Goal: Task Accomplishment & Management: Complete application form

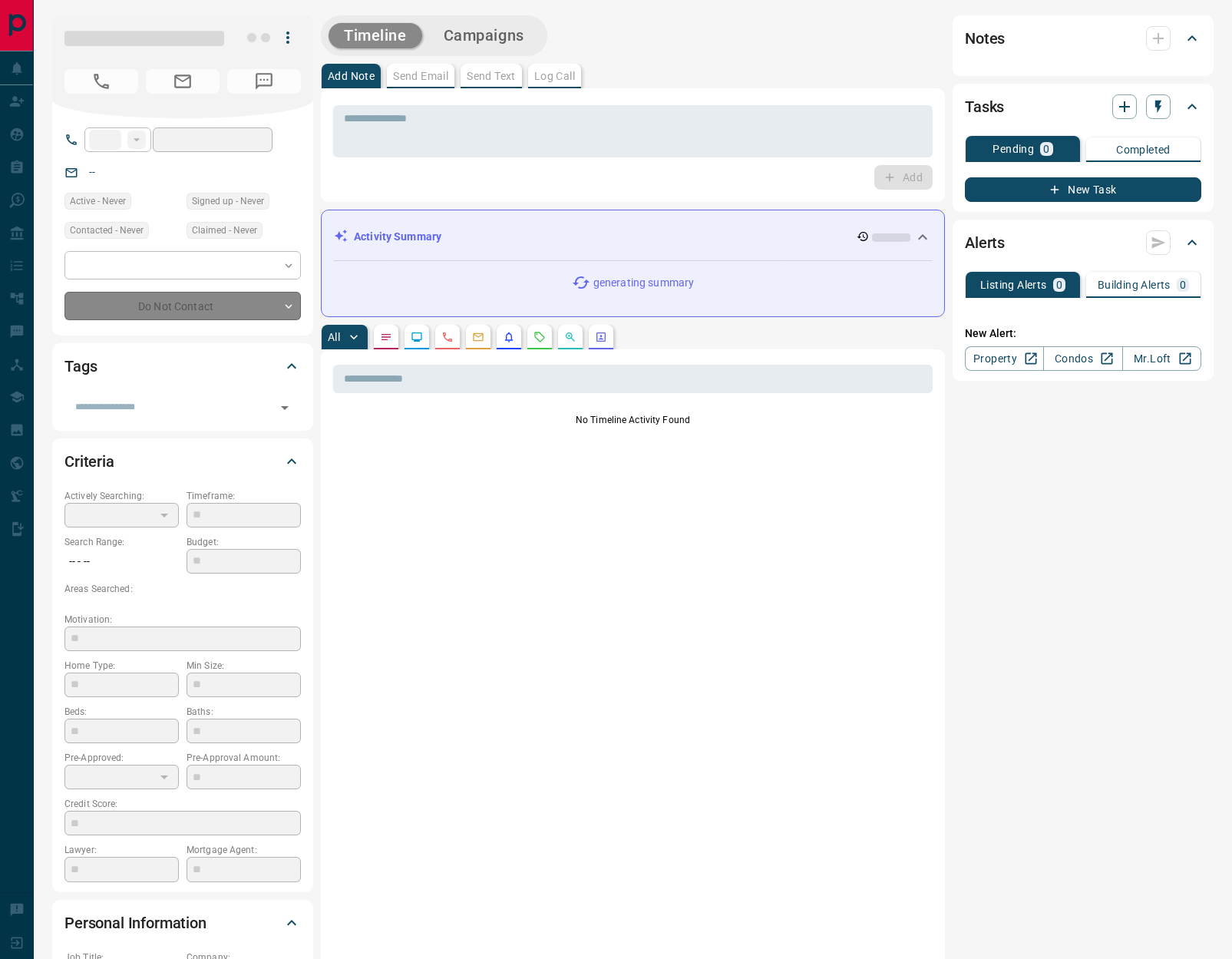
type input "**"
type input "**********"
type input "*"
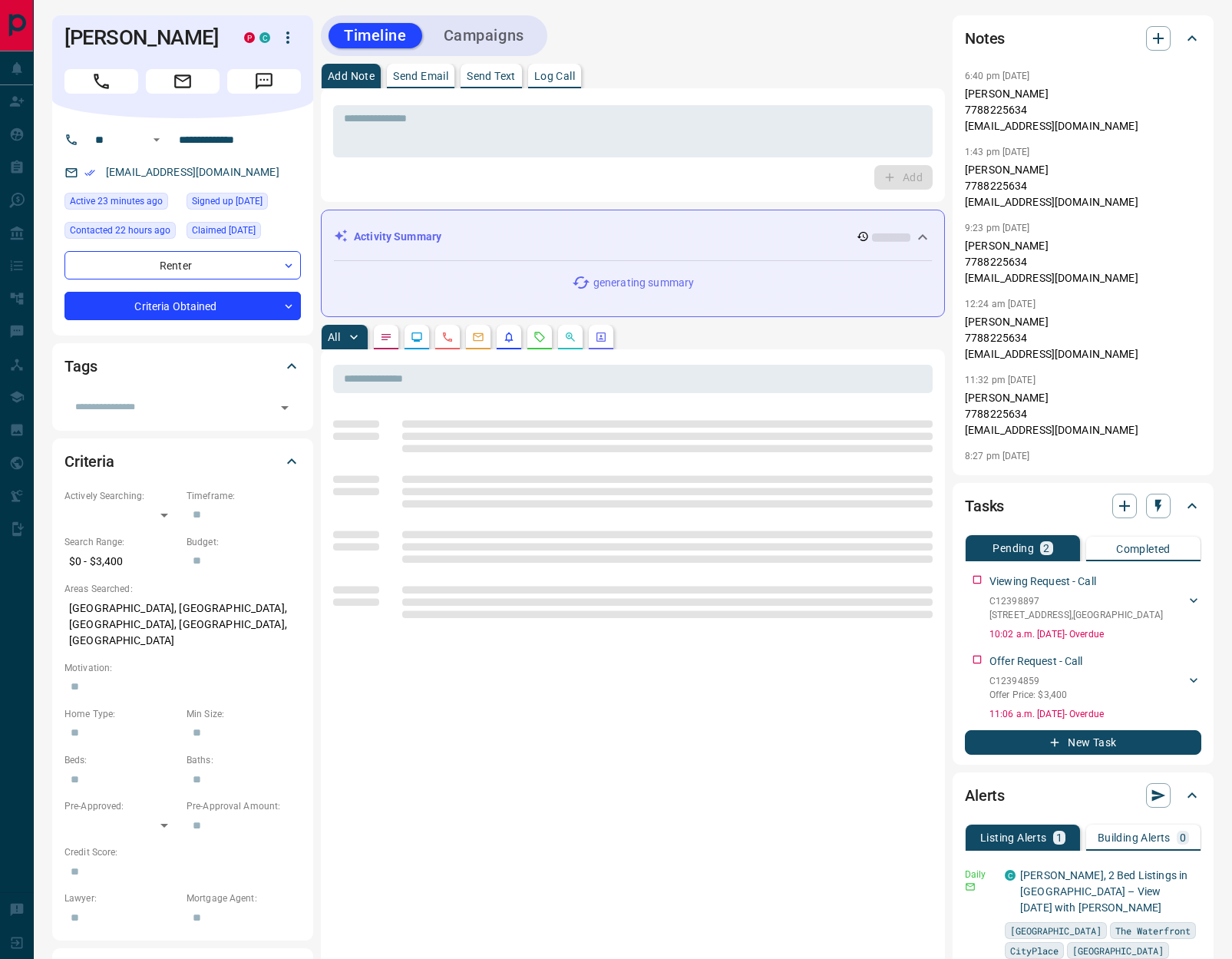
click at [558, 80] on p "Log Call" at bounding box center [554, 75] width 41 height 10
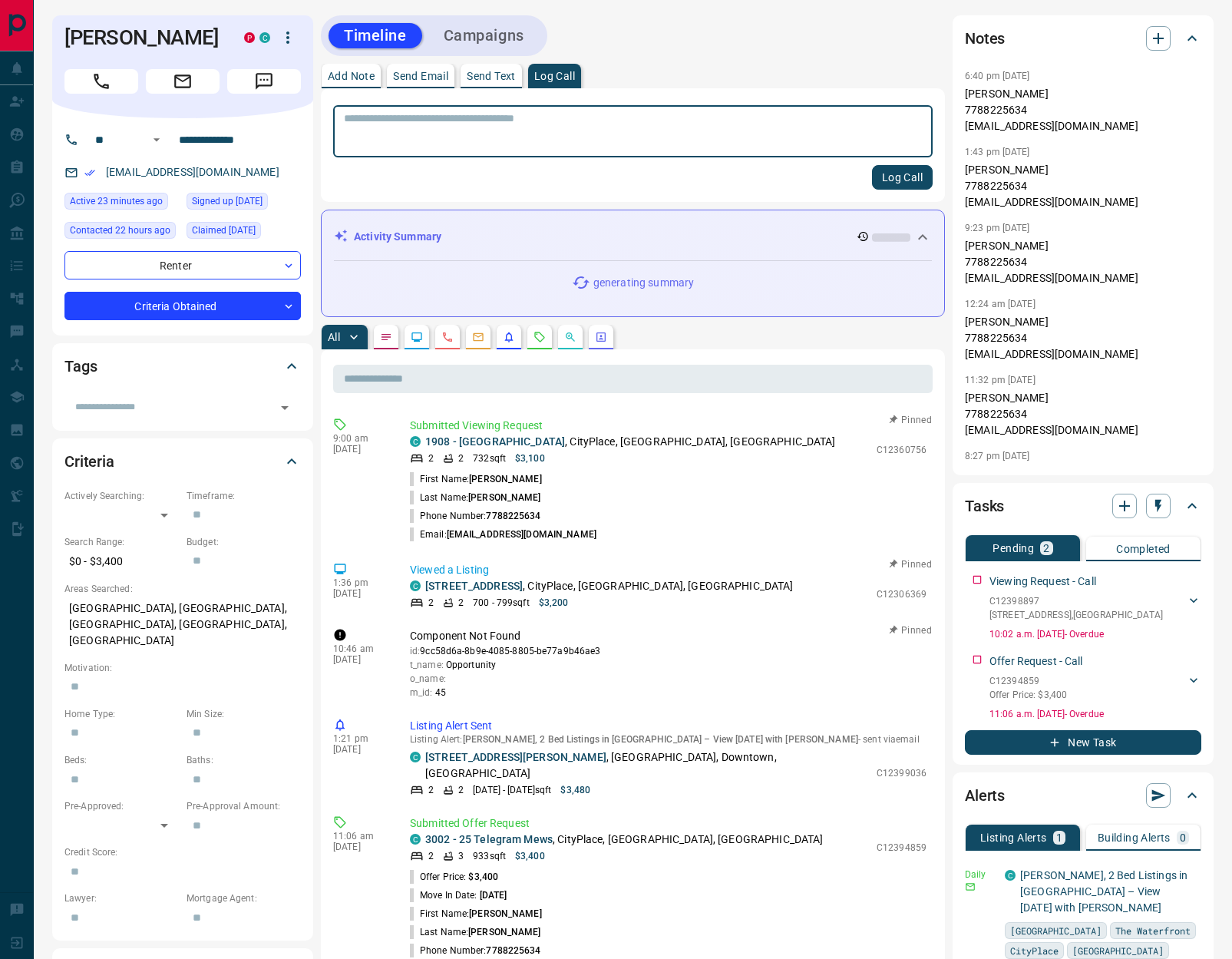
click at [916, 175] on button "Log Call" at bounding box center [903, 177] width 61 height 25
click at [1199, 600] on icon at bounding box center [1193, 600] width 15 height 15
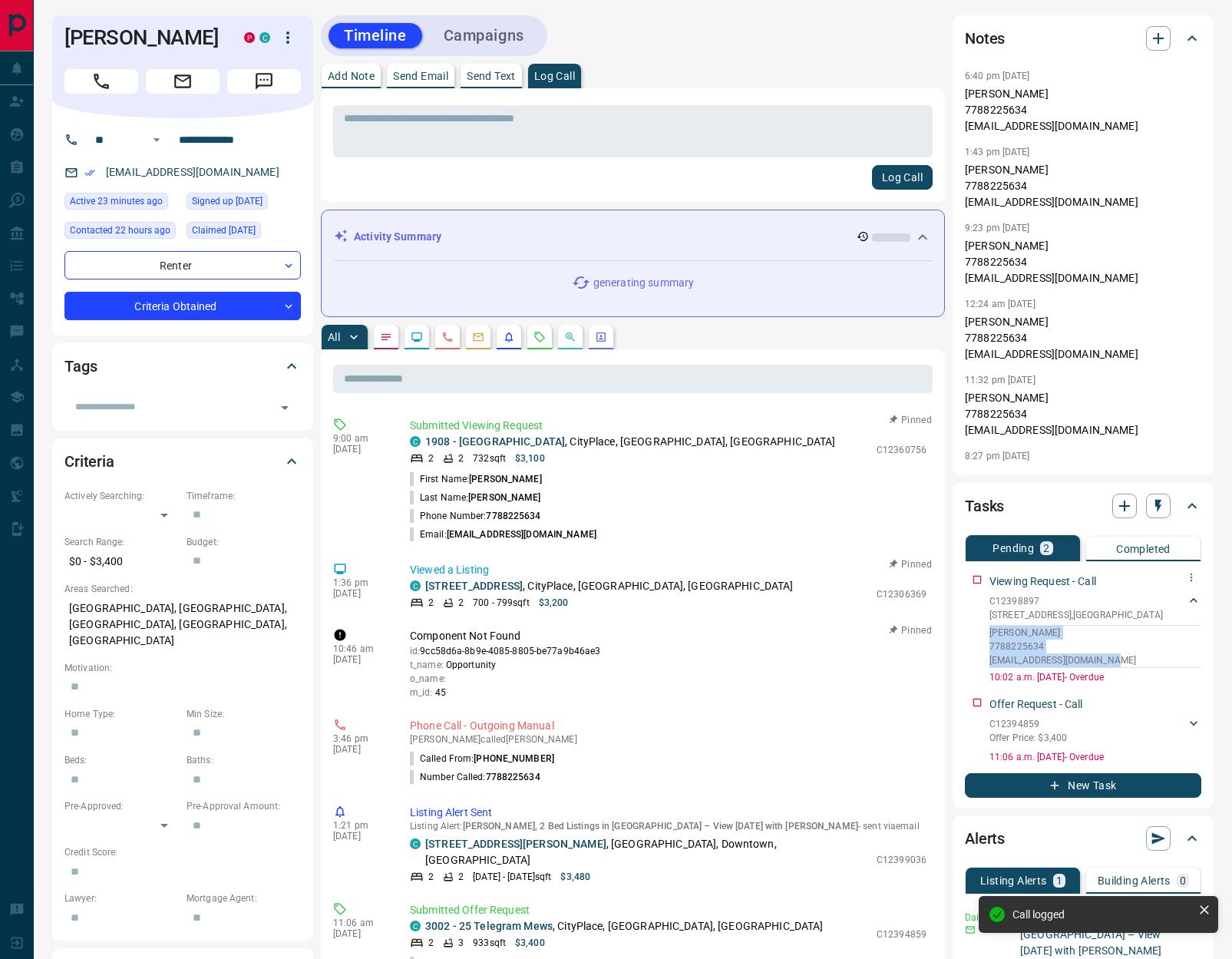
drag, startPoint x: 1117, startPoint y: 656, endPoint x: 975, endPoint y: 633, distance: 143.9
click at [975, 633] on div "Viewing Request - Call C12398897 [STREET_ADDRESS][GEOGRAPHIC_DATA][PERSON_NAME]…" at bounding box center [1083, 626] width 236 height 117
copy div "[PERSON_NAME] 7788225634 [EMAIL_ADDRESS][DOMAIN_NAME]"
click at [899, 629] on button "Unpin" at bounding box center [910, 630] width 45 height 14
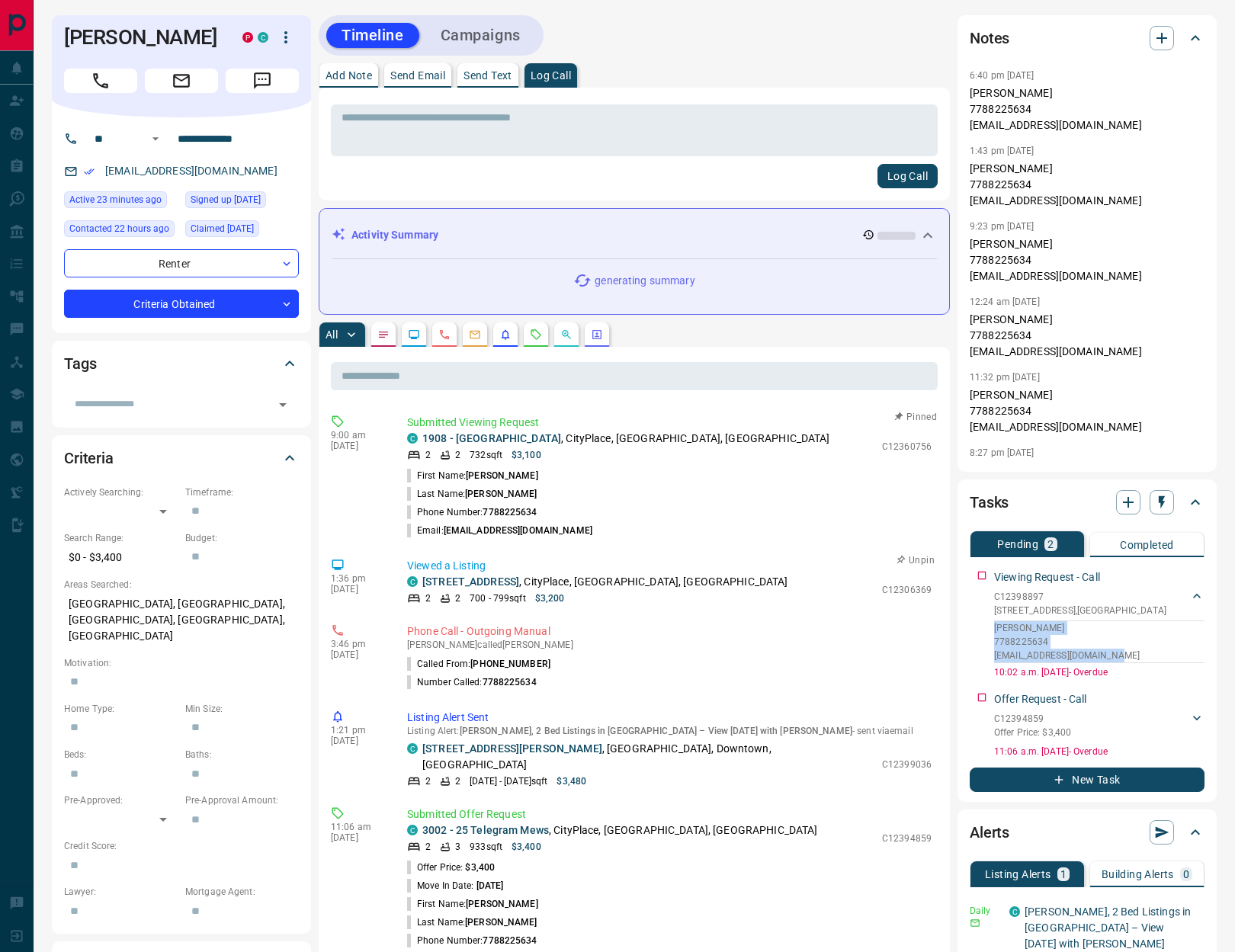
click at [894, 560] on icon "button" at bounding box center [900, 560] width 15 height 15
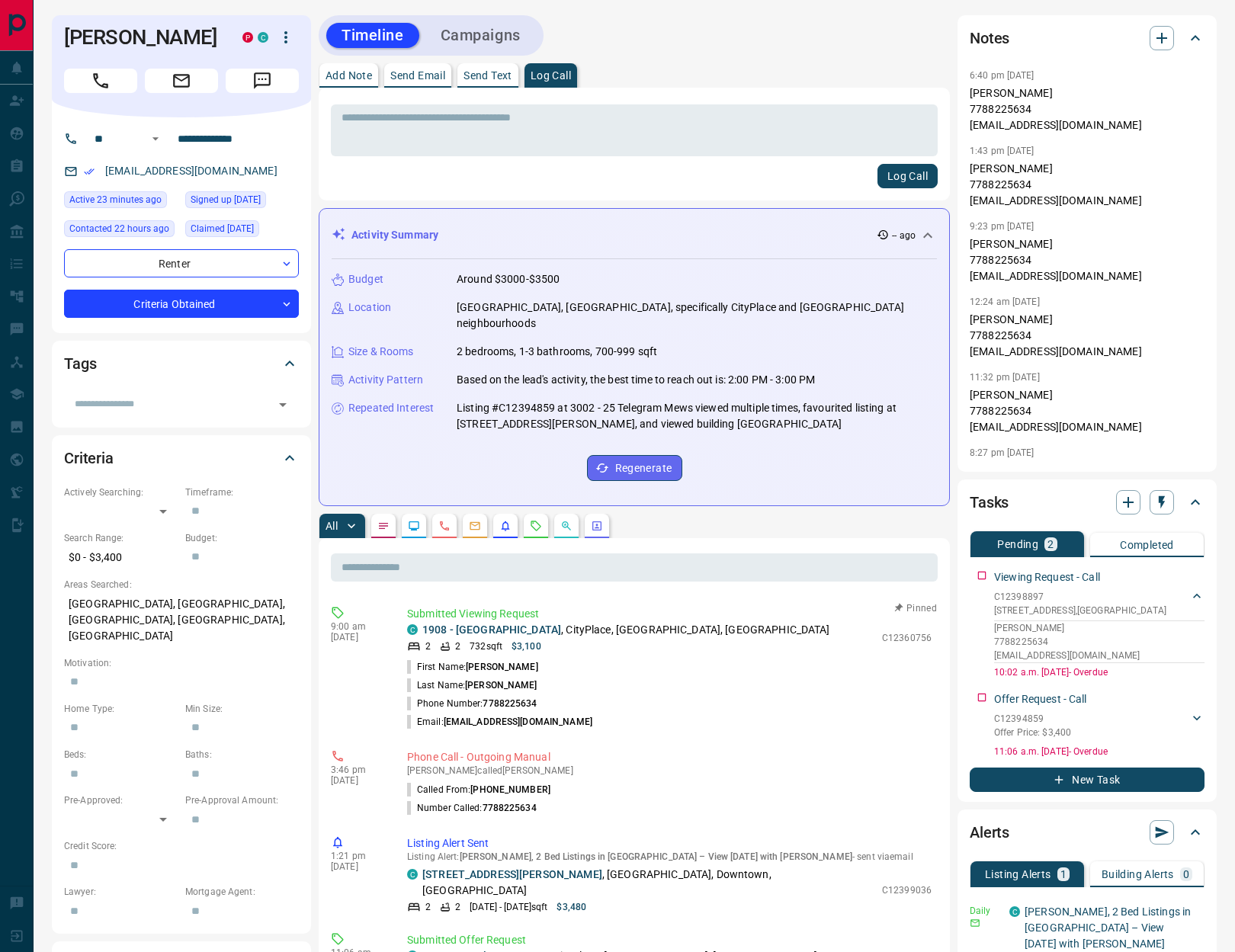
click at [913, 414] on p "Listing #C12394859 at 3002 - 25 Telegram Mews viewed multiple times, favourited…" at bounding box center [697, 416] width 480 height 32
drag, startPoint x: 917, startPoint y: 592, endPoint x: 896, endPoint y: 585, distance: 22.1
click at [917, 601] on button "Unpin" at bounding box center [915, 608] width 44 height 14
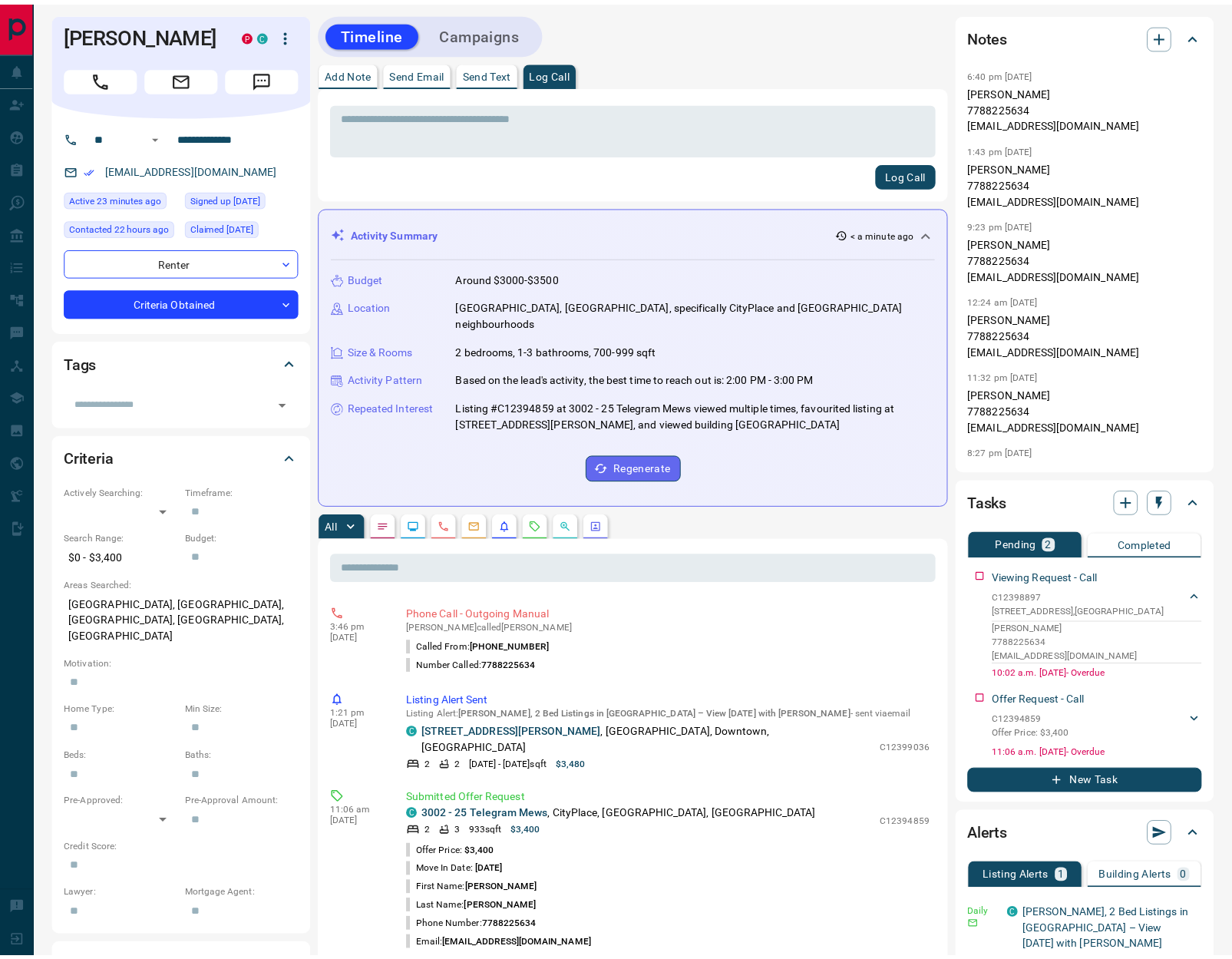
scroll to position [290, 0]
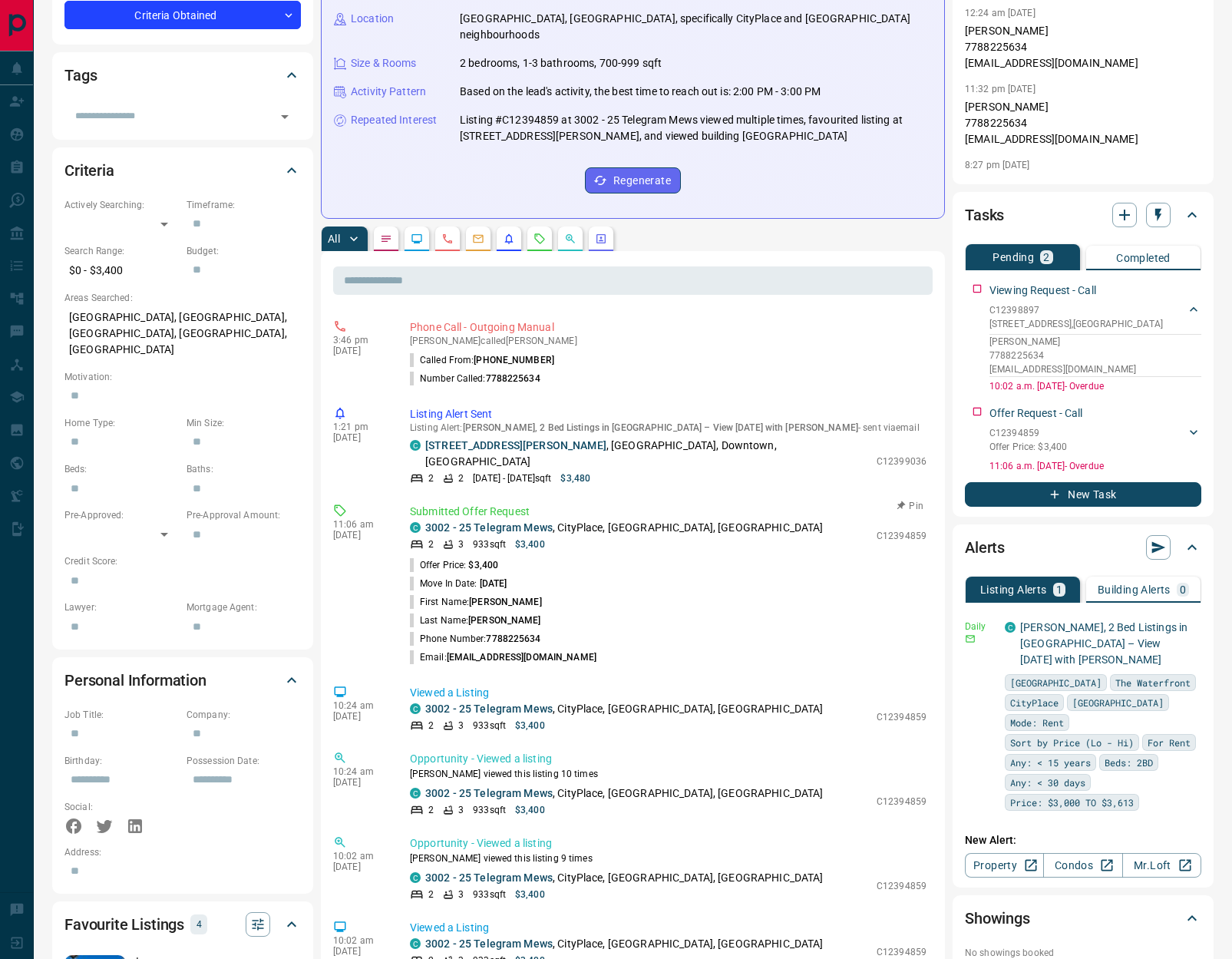
click at [899, 499] on button "Pin" at bounding box center [910, 506] width 45 height 14
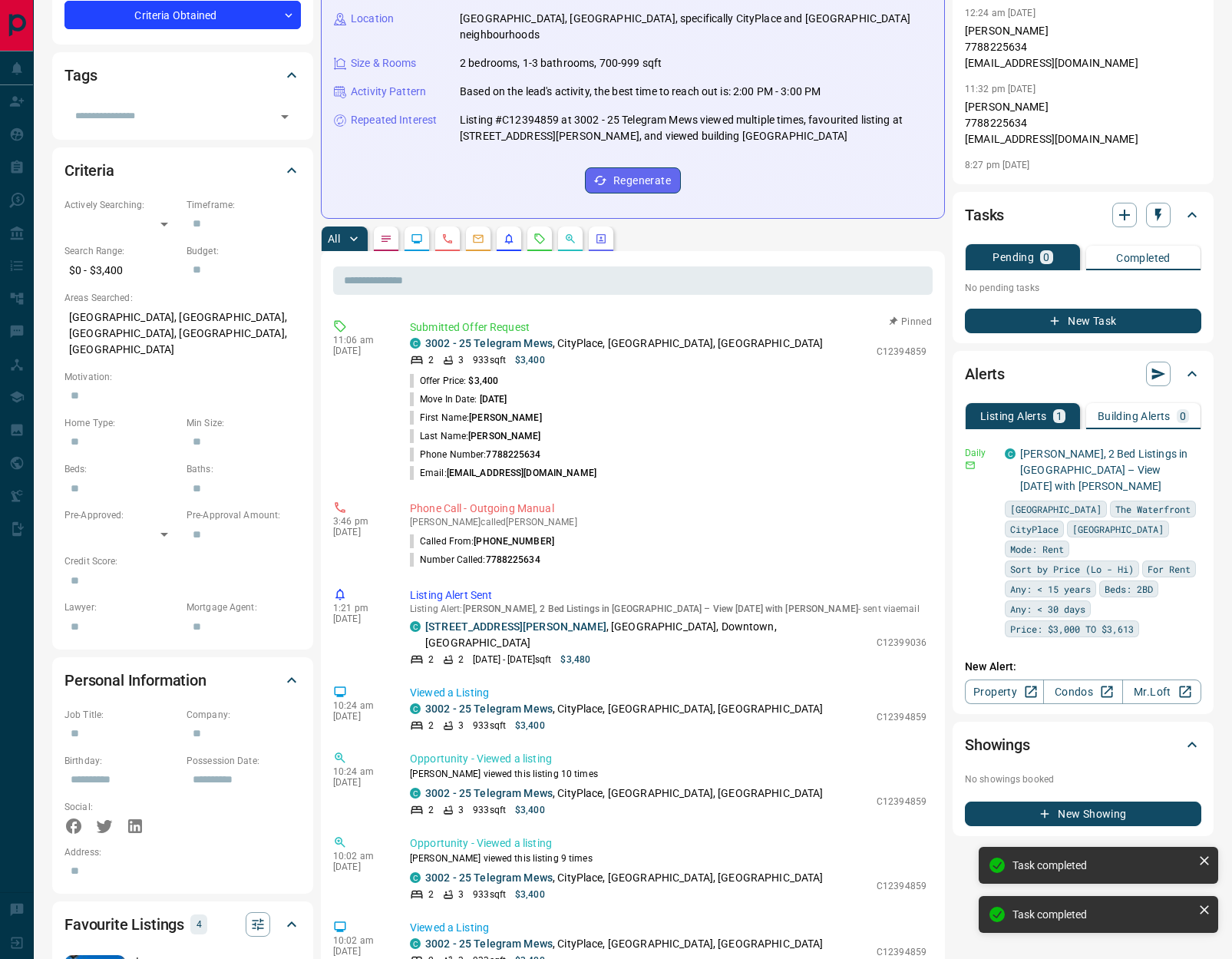
scroll to position [0, 0]
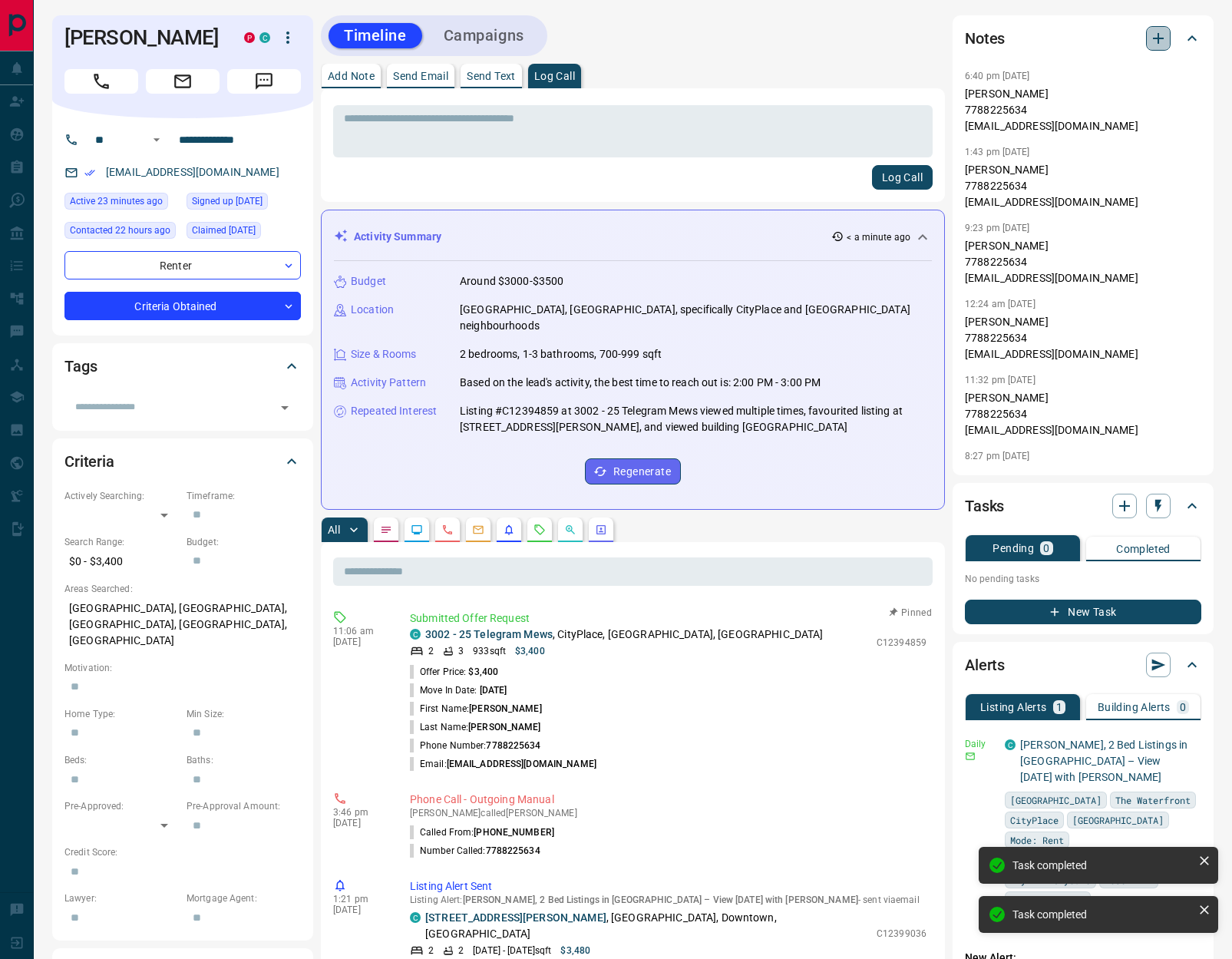
click at [1158, 38] on icon "button" at bounding box center [1158, 38] width 10 height 10
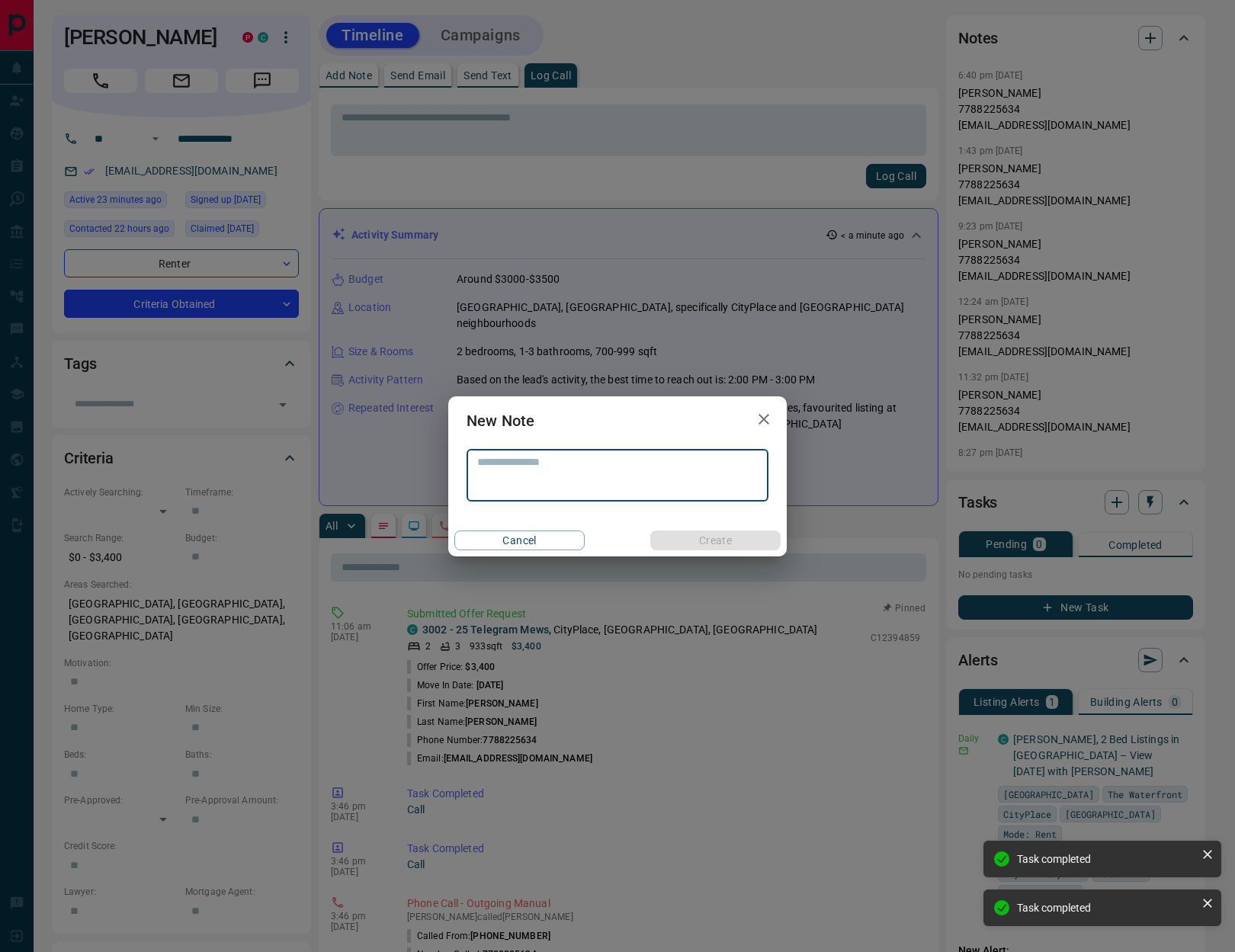
click at [516, 474] on textarea at bounding box center [618, 475] width 281 height 39
type textarea "**********"
click at [720, 543] on button "Create" at bounding box center [716, 540] width 130 height 20
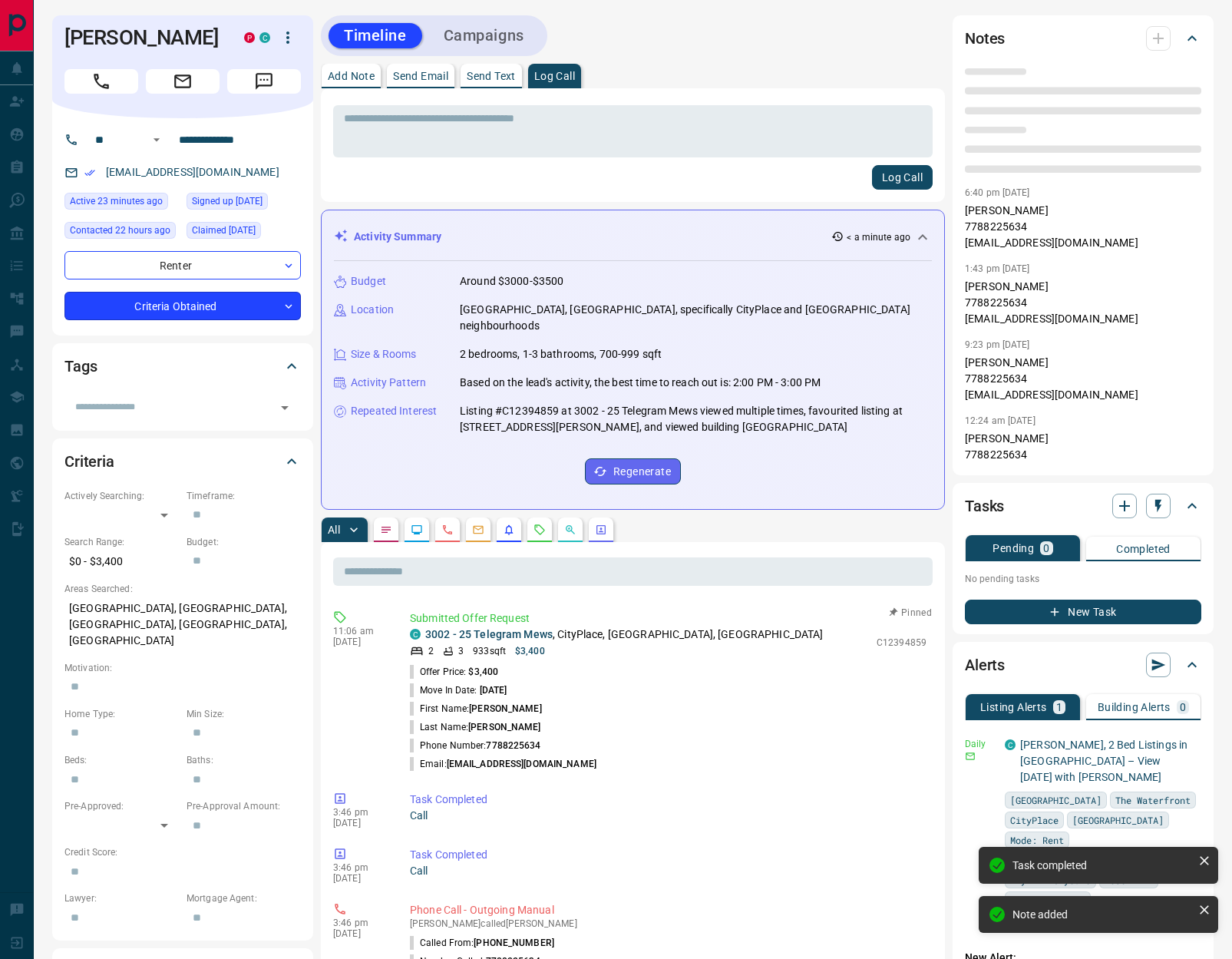
click at [244, 293] on body "**********" at bounding box center [616, 932] width 1232 height 1865
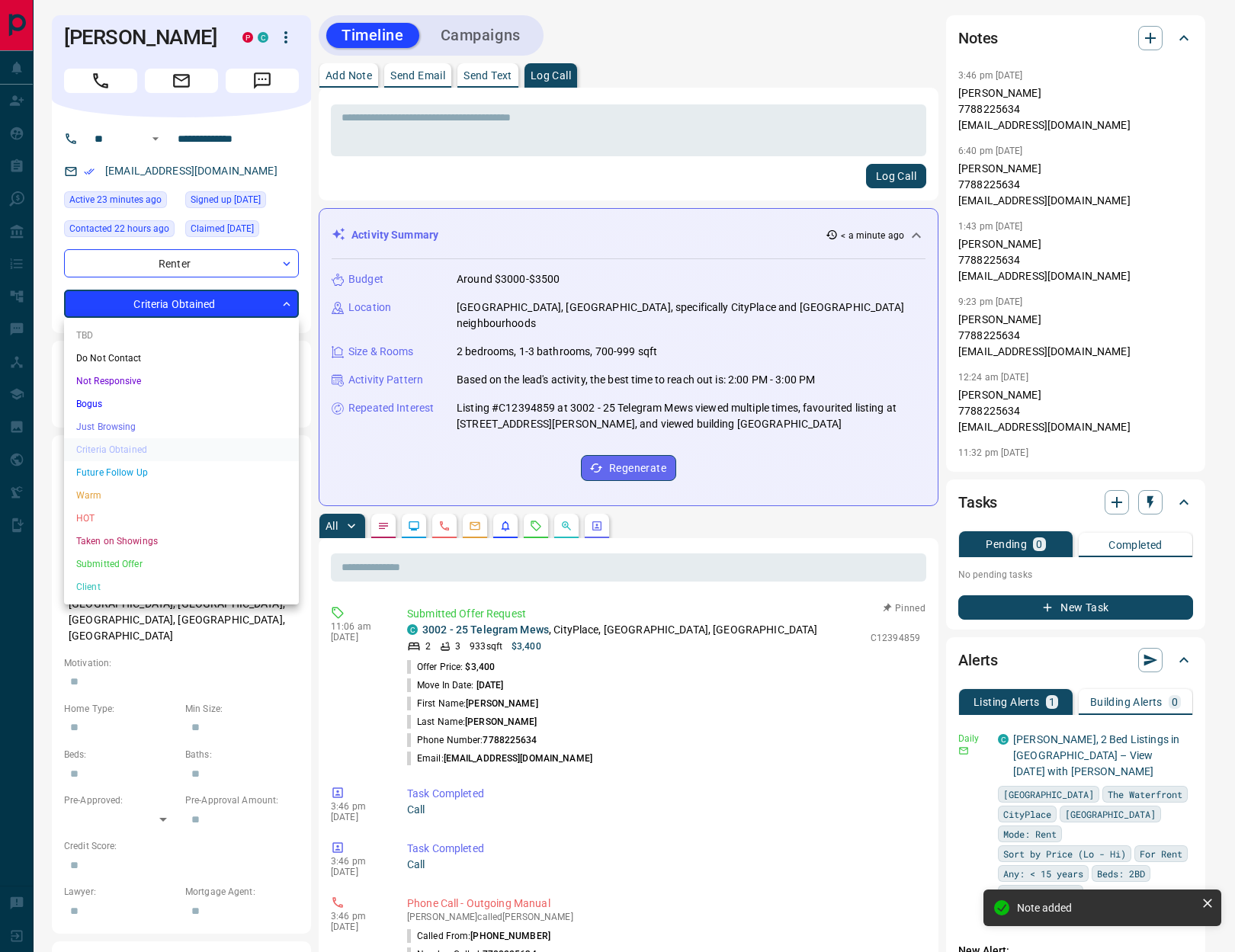
click at [126, 521] on li "HOT" at bounding box center [182, 518] width 235 height 23
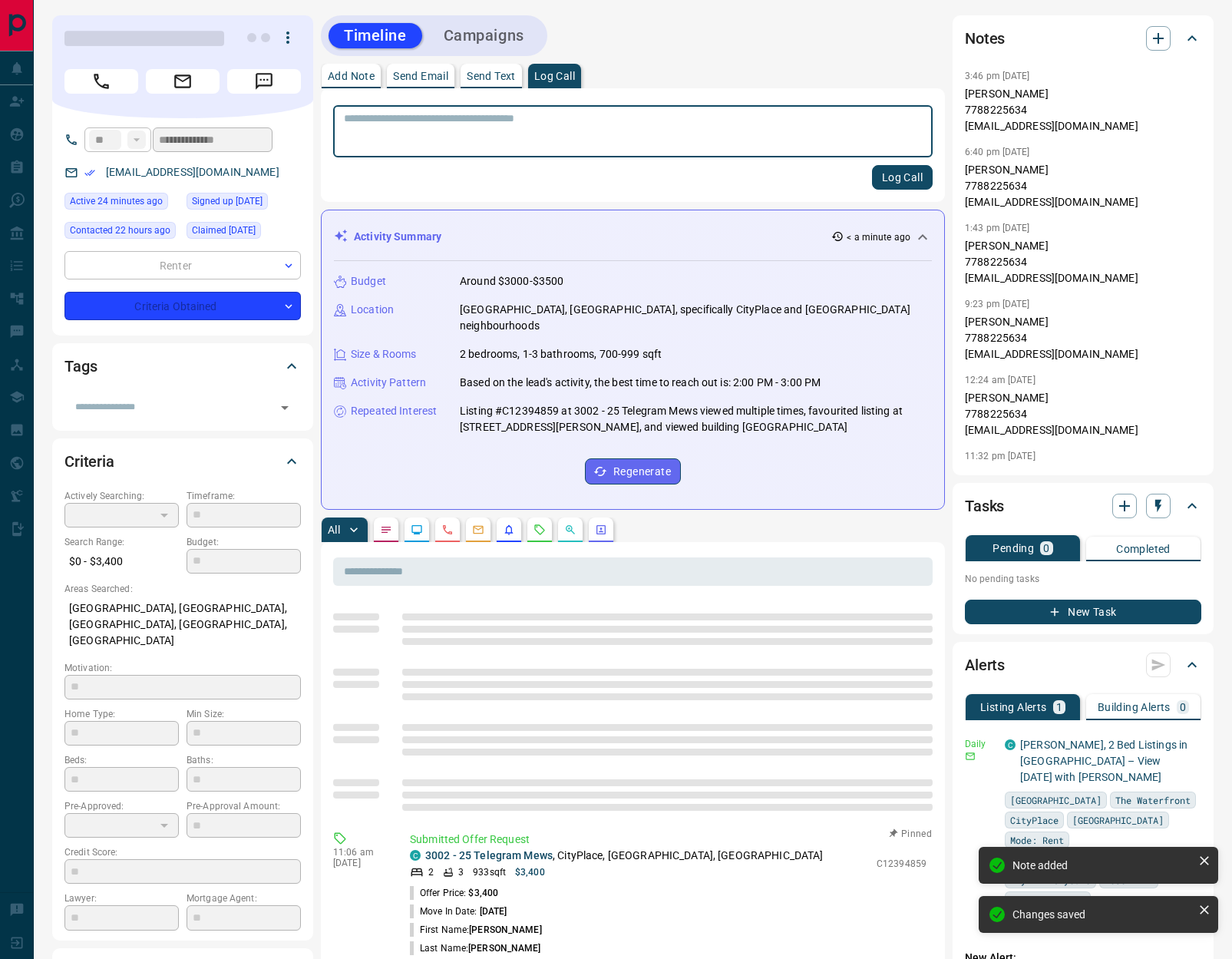
type input "*"
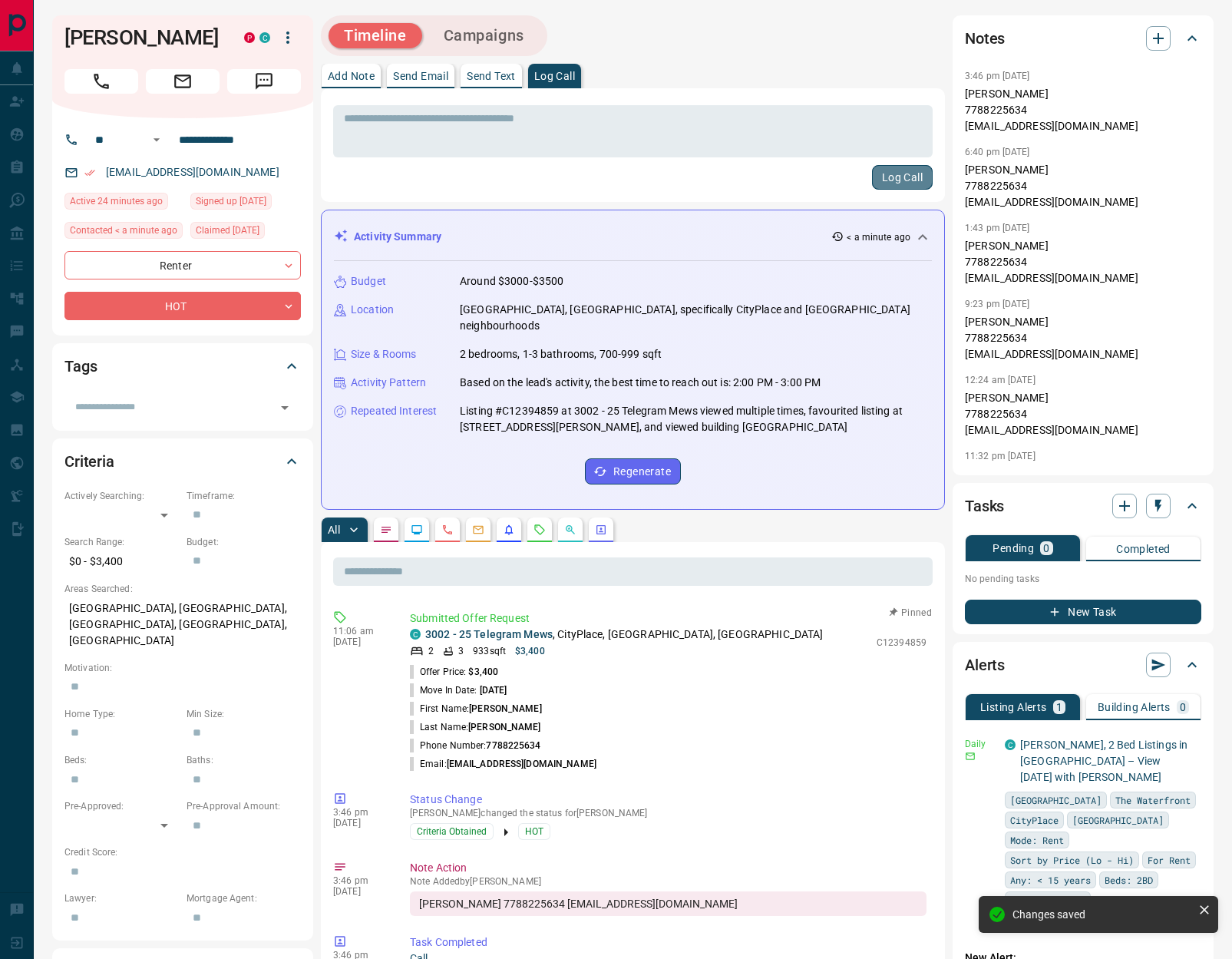
click at [901, 177] on button "Log Call" at bounding box center [903, 177] width 61 height 25
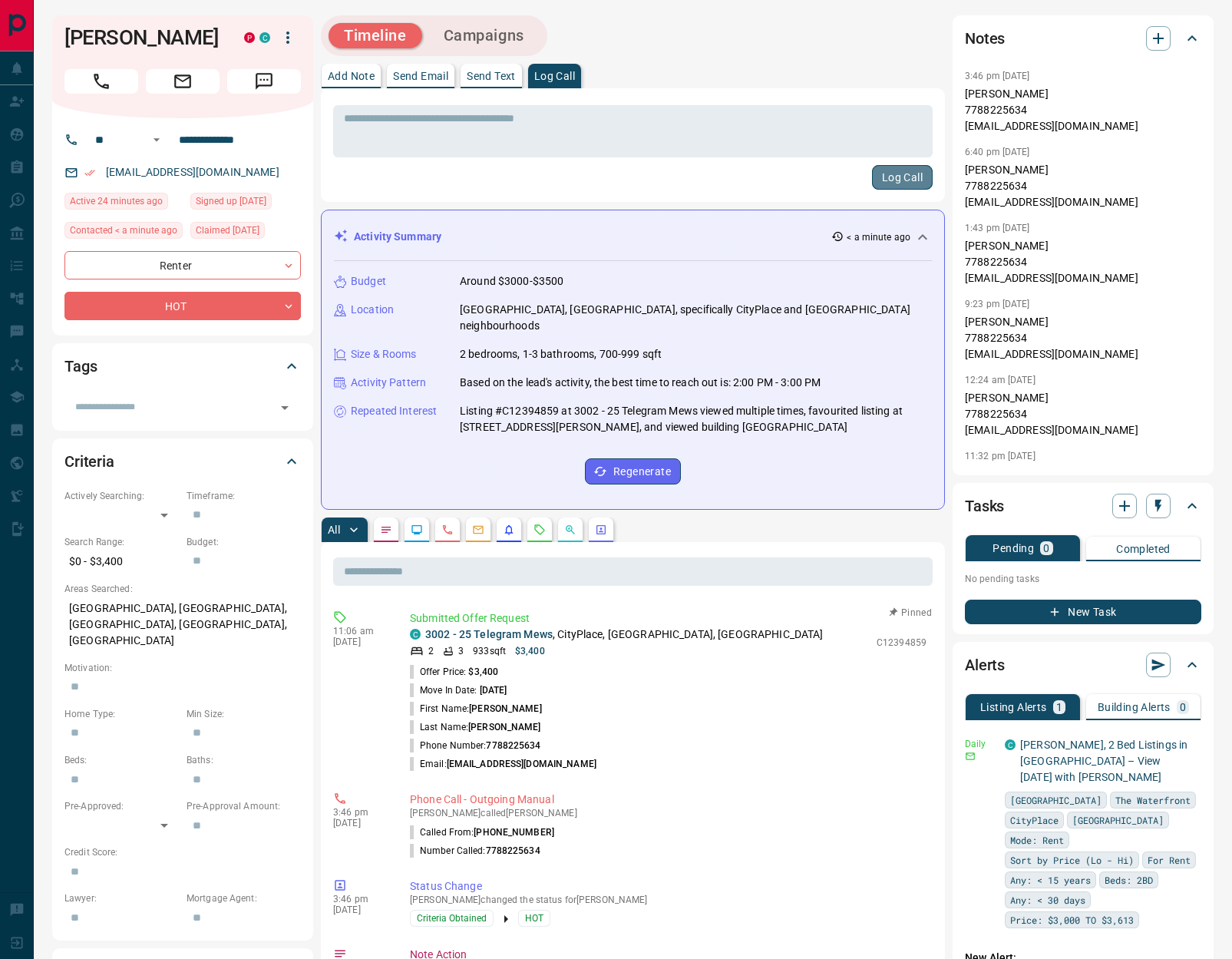
click at [900, 172] on button "Log Call" at bounding box center [903, 177] width 61 height 25
